Goal: Subscribe to service/newsletter

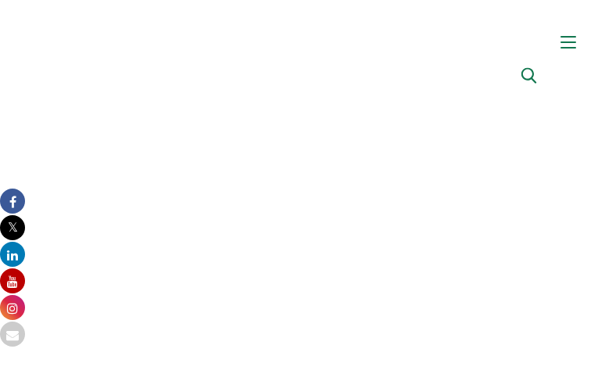
type input "jezAaKnRkRDqVCj"
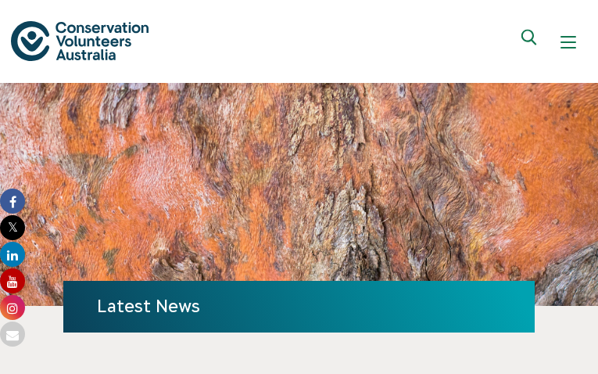
type input "[PERSON_NAME][EMAIL_ADDRESS][DOMAIN_NAME]"
type input "TrmnZriSEXzVyvZS"
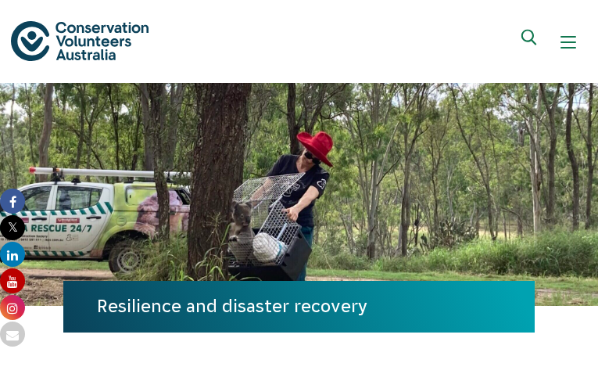
type input "[PERSON_NAME][EMAIL_ADDRESS][DOMAIN_NAME]"
type input "quQzZndYF"
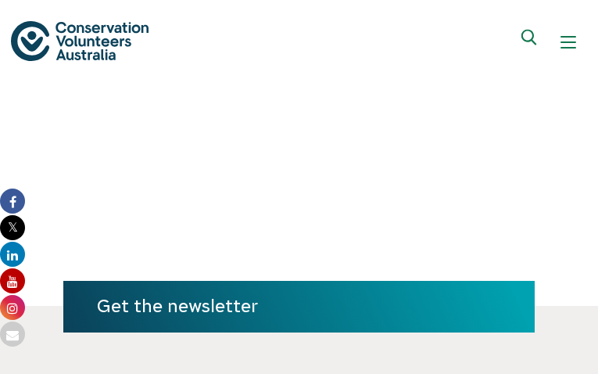
type input "[PERSON_NAME][EMAIL_ADDRESS][DOMAIN_NAME]"
type input "QwrkhxtZzqfMdNnY"
type input "[PERSON_NAME][EMAIL_ADDRESS][DOMAIN_NAME]"
type input "IrGqaYnLWCz"
